Goal: Task Accomplishment & Management: Use online tool/utility

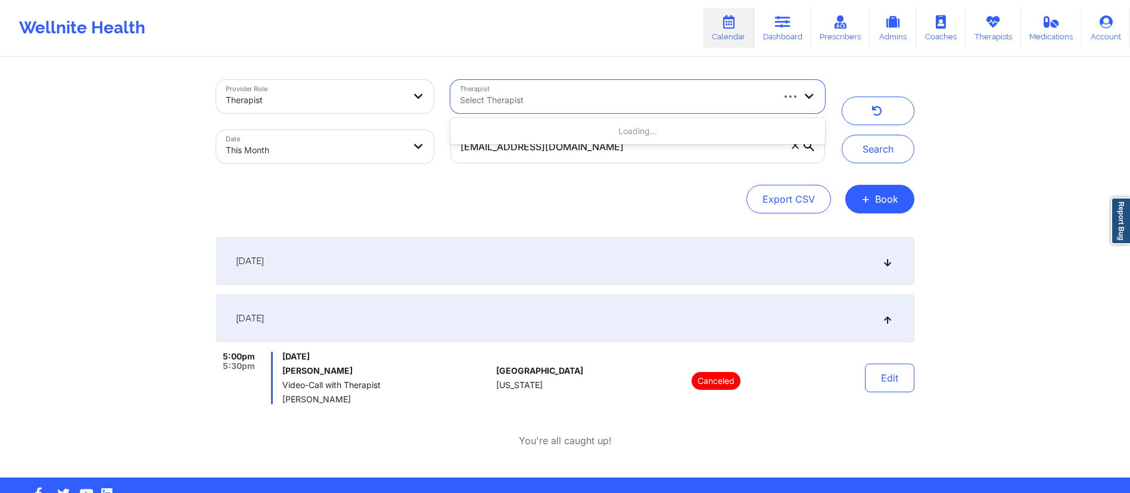
click at [699, 100] on div at bounding box center [616, 100] width 312 height 14
click at [702, 166] on div "[EMAIL_ADDRESS][DOMAIN_NAME]" at bounding box center [637, 147] width 391 height 50
click at [789, 149] on span at bounding box center [795, 145] width 12 height 12
click at [789, 149] on input "[EMAIL_ADDRESS][DOMAIN_NAME]" at bounding box center [637, 146] width 374 height 33
click at [564, 98] on div at bounding box center [616, 100] width 312 height 14
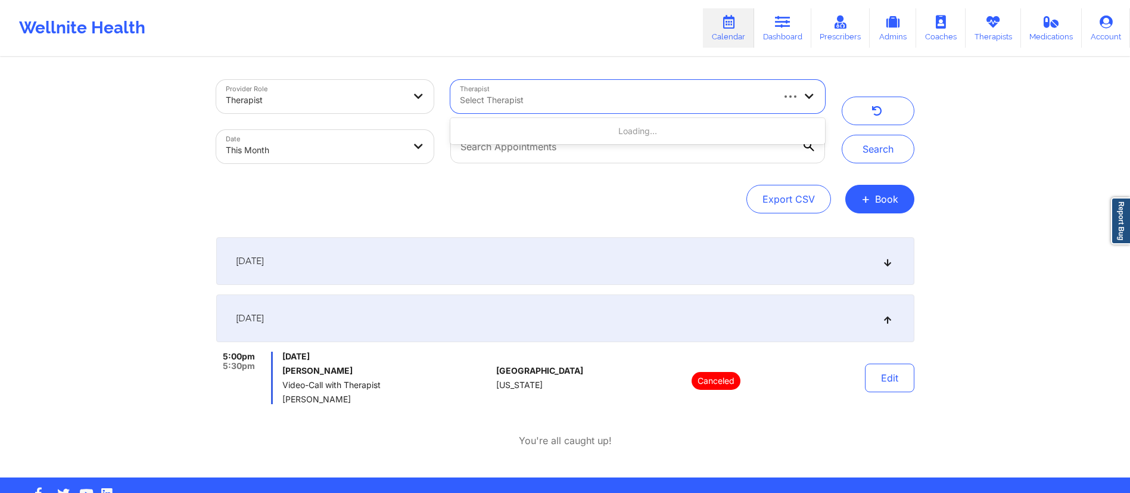
select select "2025-8"
select select "2025-9"
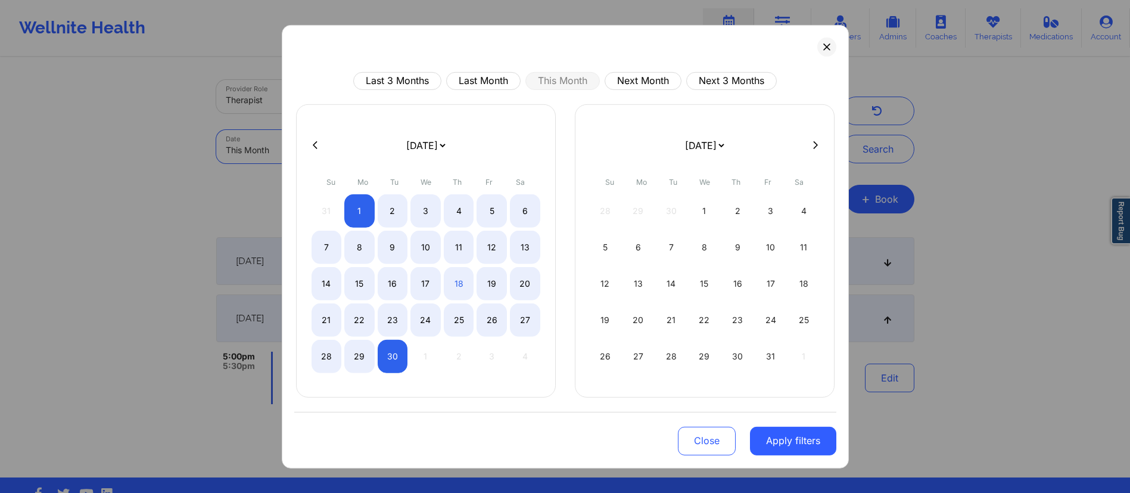
click at [411, 149] on body "Wellnite Health Calendar Dashboard Prescribers Admins Coaches Therapists Medica…" at bounding box center [565, 246] width 1130 height 493
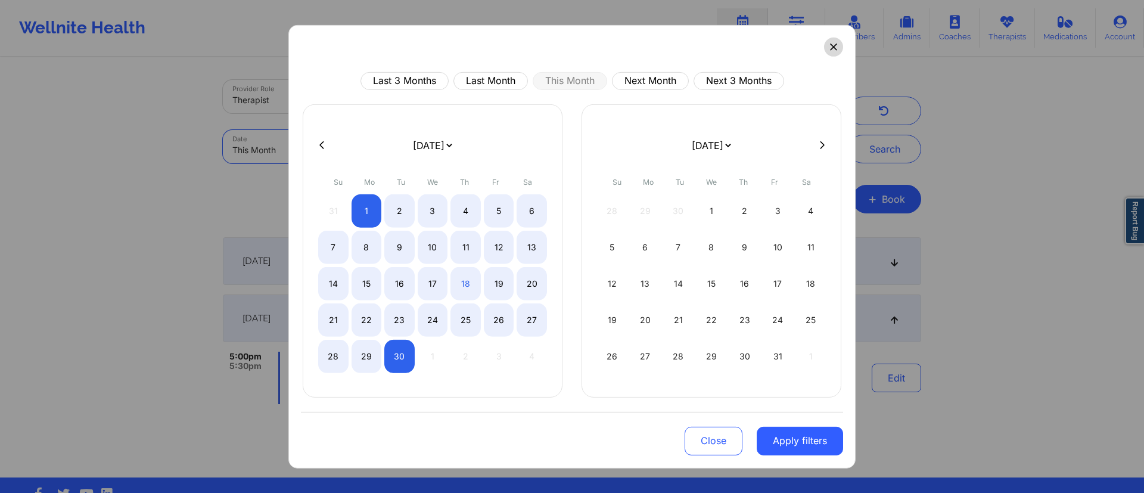
click at [833, 50] on button at bounding box center [833, 46] width 19 height 19
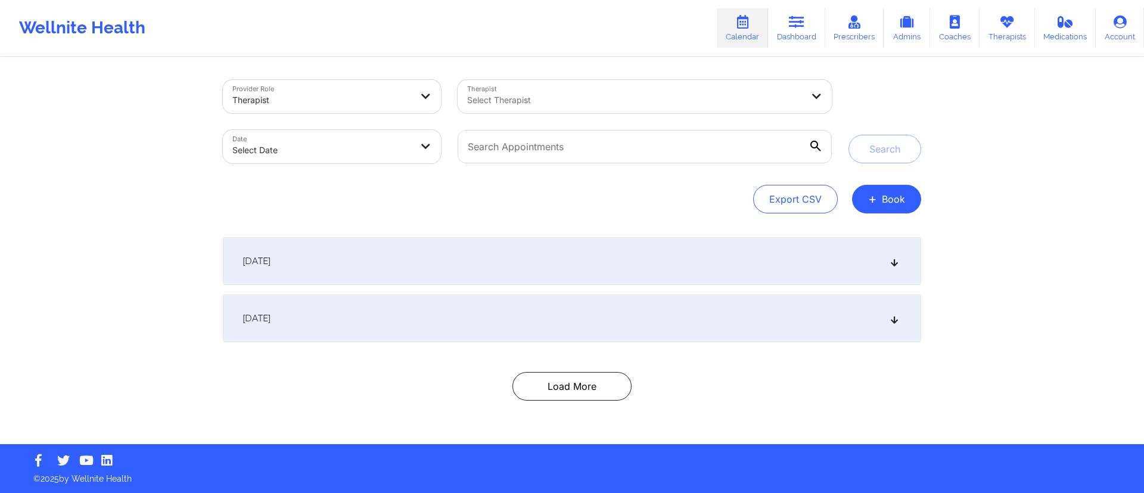
click at [326, 145] on body "Wellnite Health Calendar Dashboard Prescribers Admins Coaches Therapists Medica…" at bounding box center [572, 246] width 1144 height 493
select select "2025-8"
select select "2025-9"
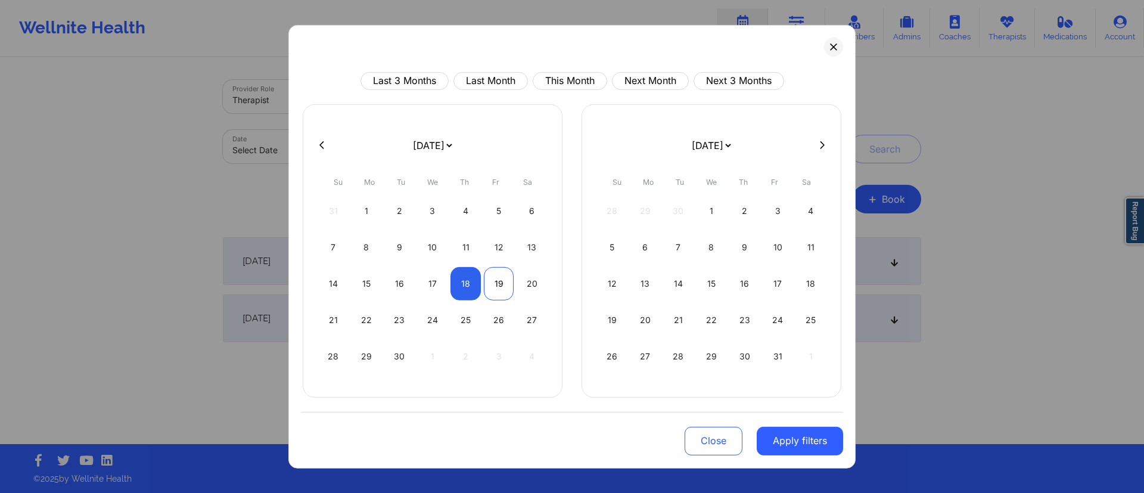
click at [487, 285] on div "19" at bounding box center [499, 282] width 30 height 33
select select "2025-8"
select select "2025-9"
select select "2025-8"
select select "2025-9"
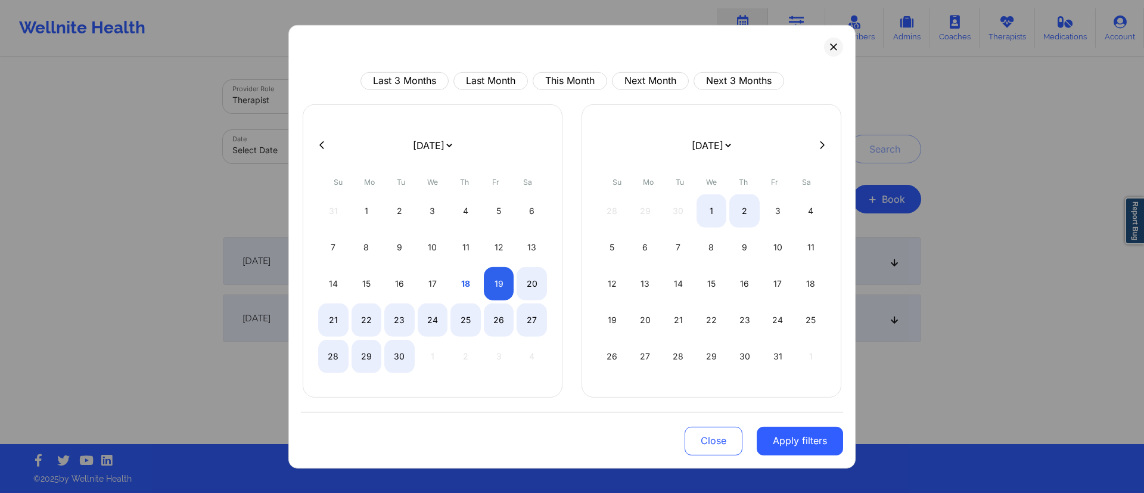
select select "2025-8"
select select "2025-9"
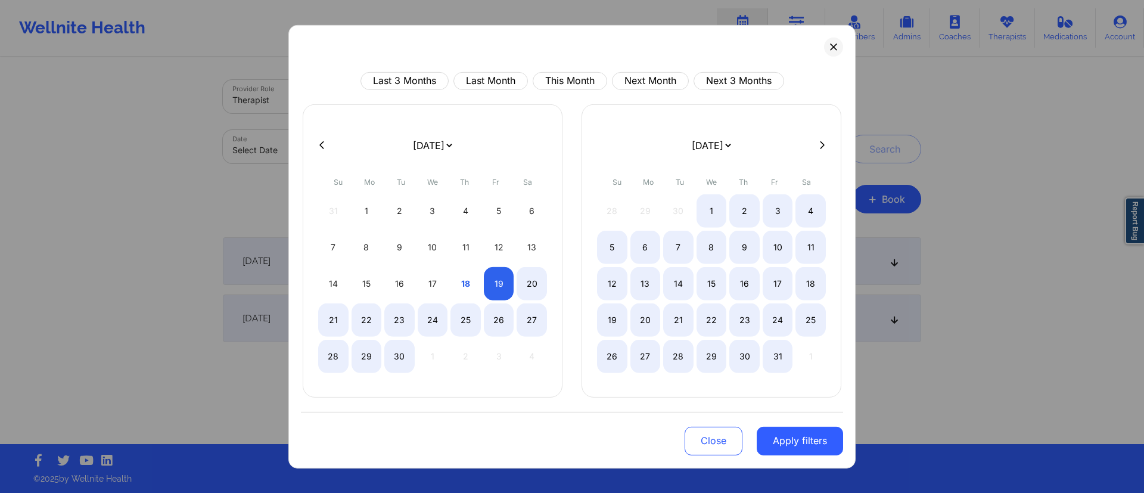
select select "2025-8"
select select "2025-9"
select select "2025-8"
select select "2025-9"
select select "2025-8"
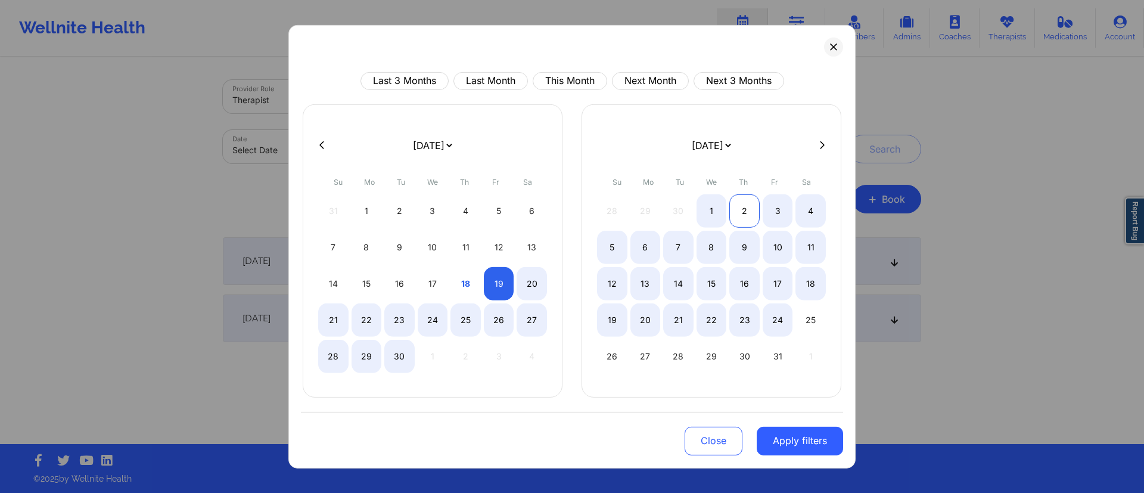
select select "2025-9"
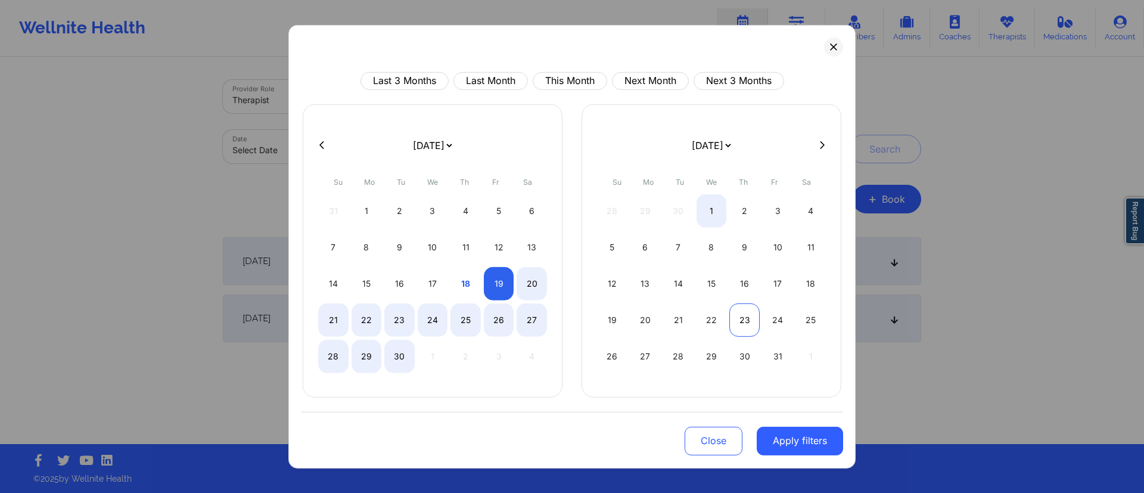
select select "2025-8"
select select "2025-9"
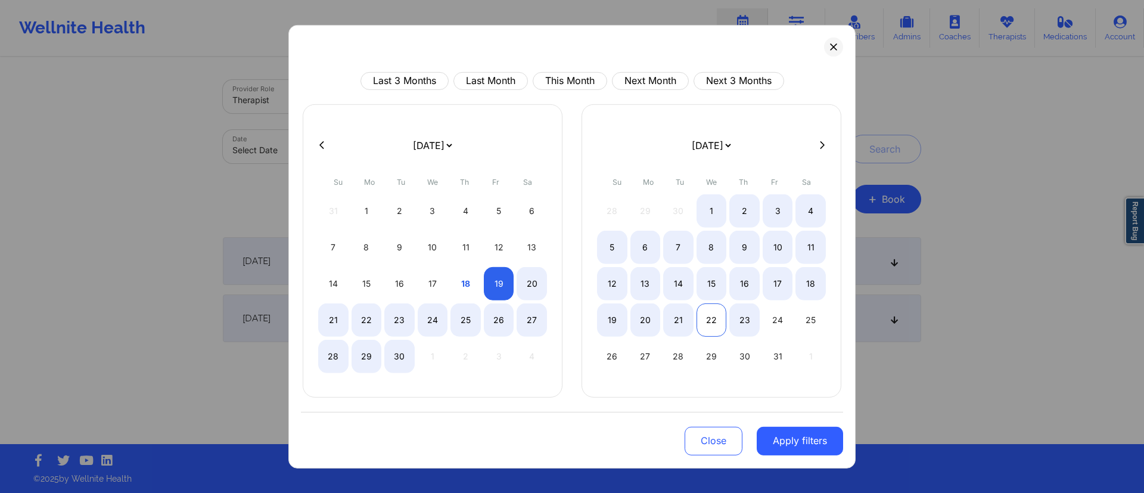
select select "2025-8"
select select "2025-9"
select select "2025-8"
select select "2025-9"
click at [809, 281] on div "18" at bounding box center [810, 282] width 30 height 33
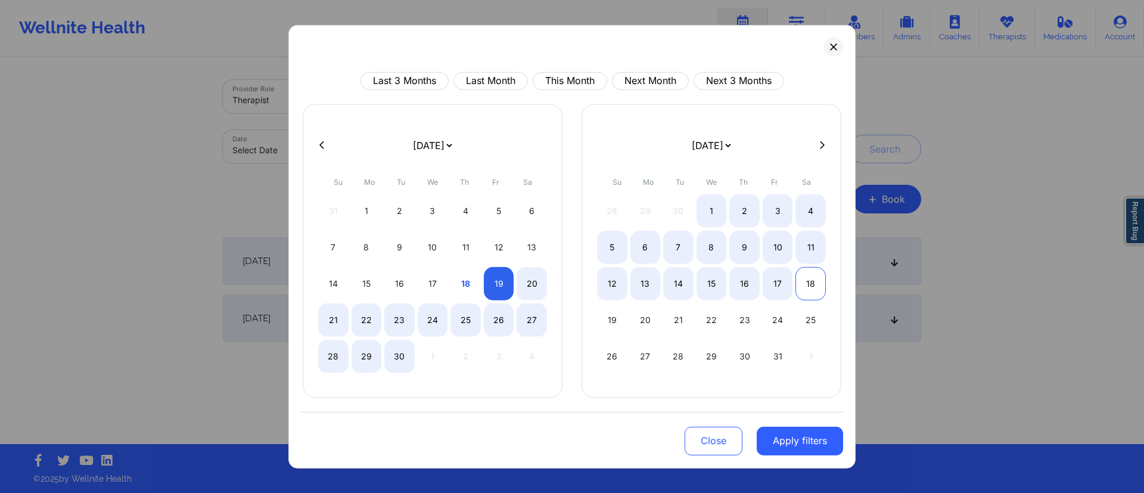
select select "2025-8"
select select "2025-9"
click at [778, 439] on button "Apply filters" at bounding box center [800, 440] width 86 height 29
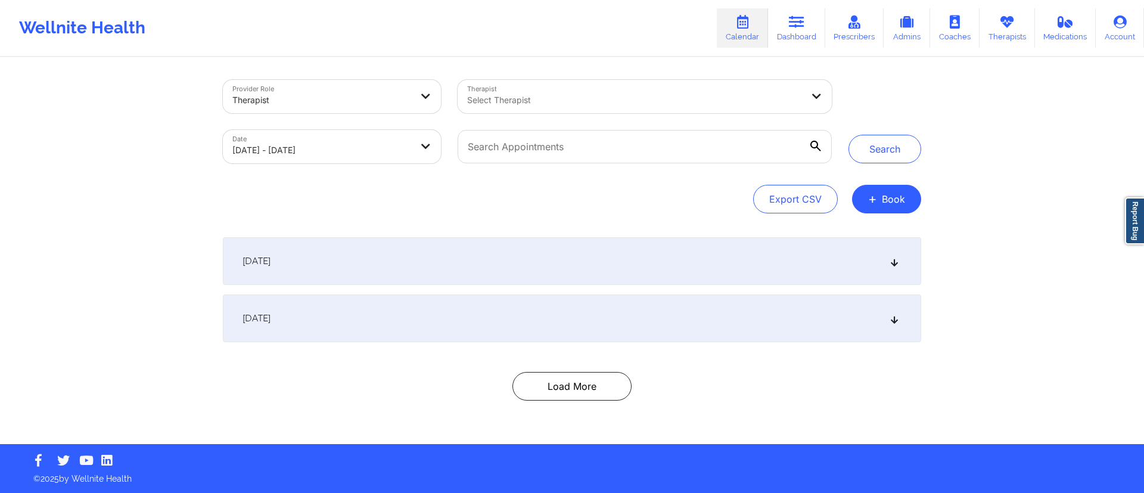
click at [589, 97] on div at bounding box center [634, 100] width 335 height 14
click at [571, 104] on div at bounding box center [634, 100] width 335 height 14
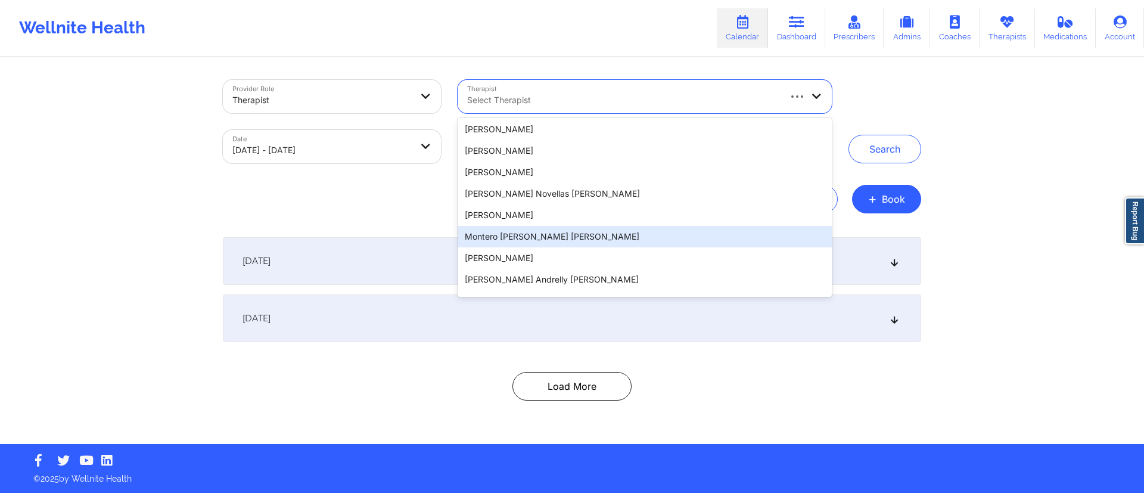
scroll to position [1971, 0]
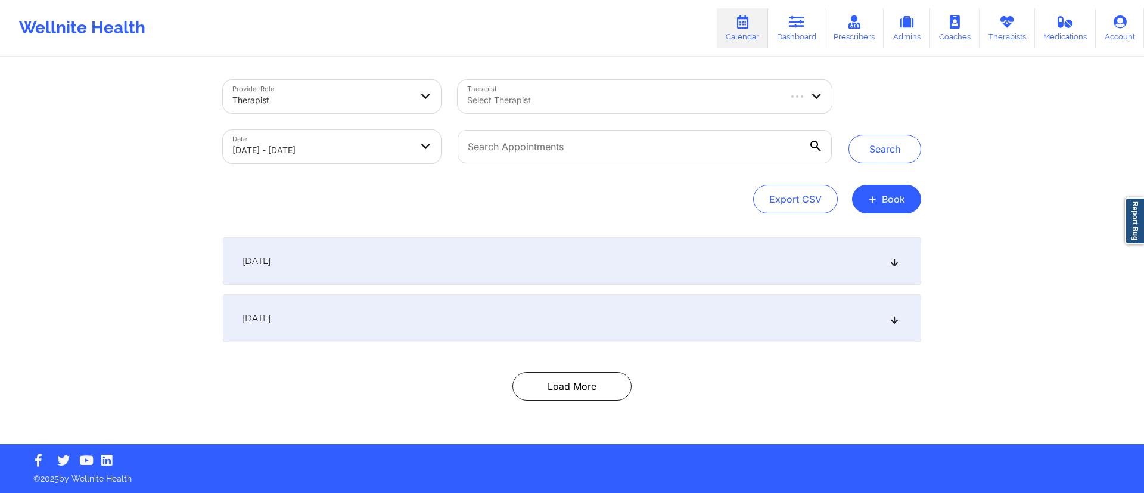
click at [383, 197] on div "Export CSV + Book" at bounding box center [572, 199] width 698 height 29
click at [370, 152] on body "Wellnite Health Calendar Dashboard Prescribers Admins Coaches Therapists Medica…" at bounding box center [572, 246] width 1144 height 493
select select "2025-8"
select select "2025-9"
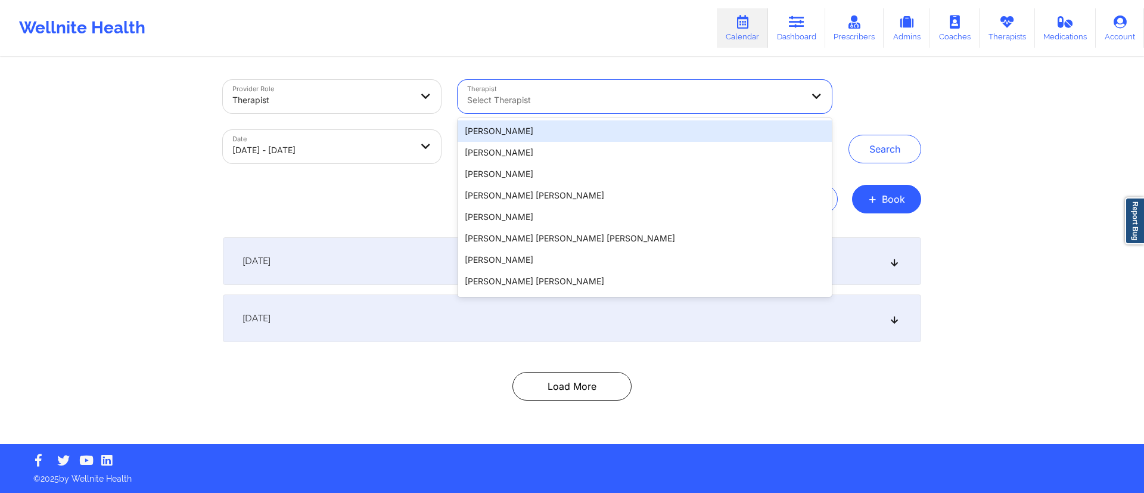
click at [664, 96] on div at bounding box center [634, 100] width 335 height 14
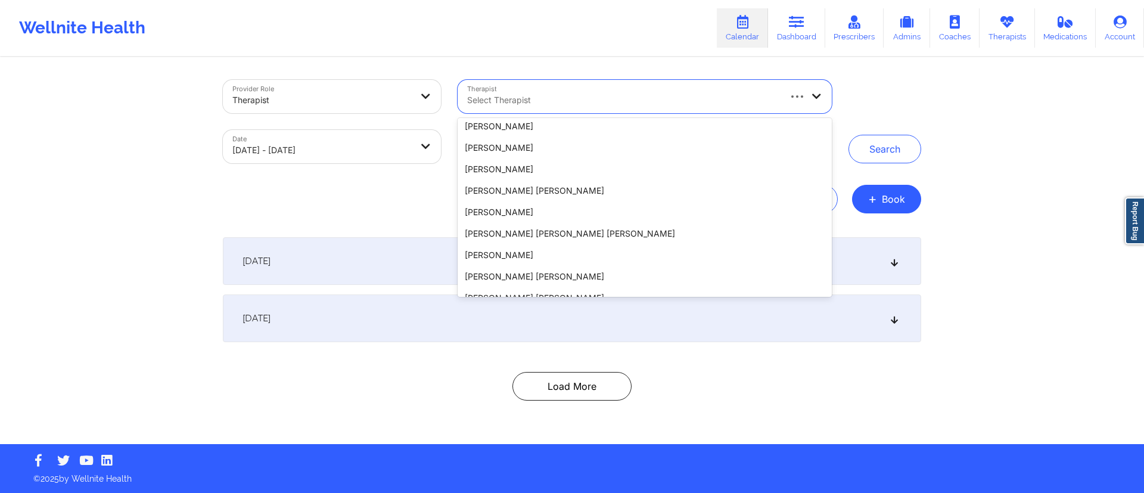
scroll to position [0, 0]
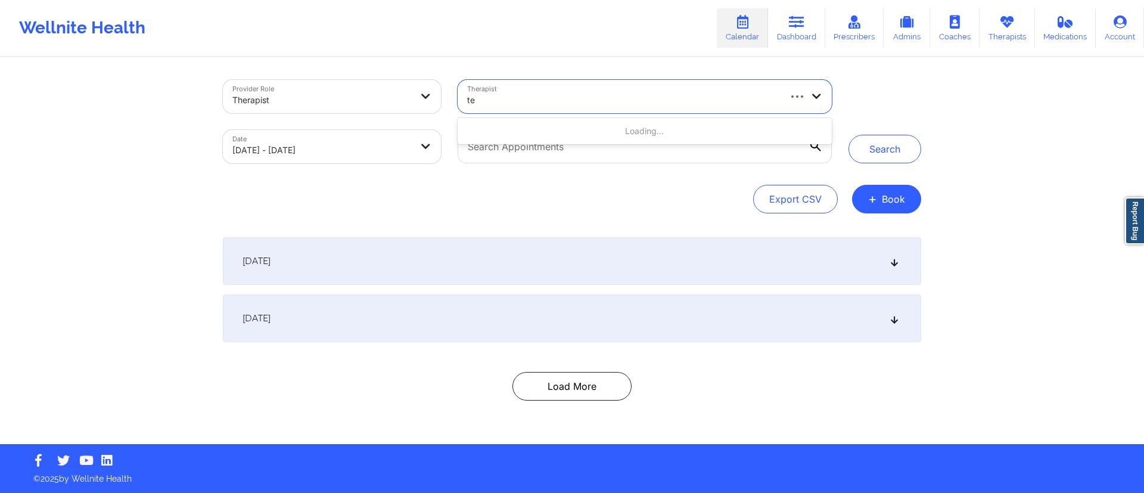
type input "t"
type input "b"
click at [1009, 248] on div "Provider Role Therapist Therapist Select Therapist Date 09/19/2025 - 10/18/2025…" at bounding box center [572, 222] width 1144 height 444
